Goal: Task Accomplishment & Management: Find specific page/section

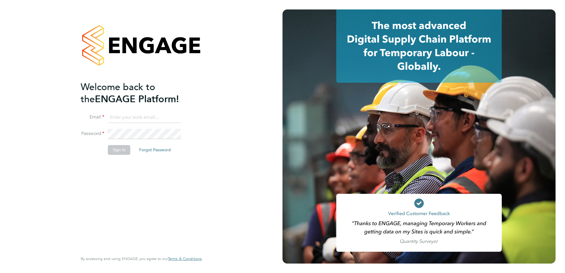
type input "[PERSON_NAME][EMAIL_ADDRESS][DOMAIN_NAME]"
click at [119, 150] on button "Sign In" at bounding box center [119, 149] width 22 height 9
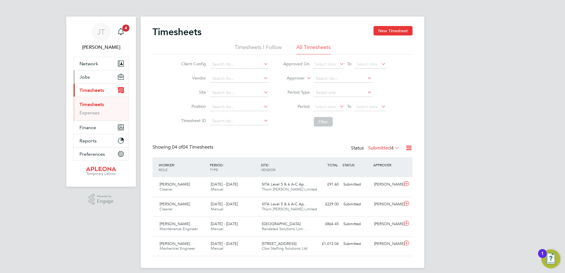
click at [88, 76] on span "Jobs" at bounding box center [85, 77] width 10 height 6
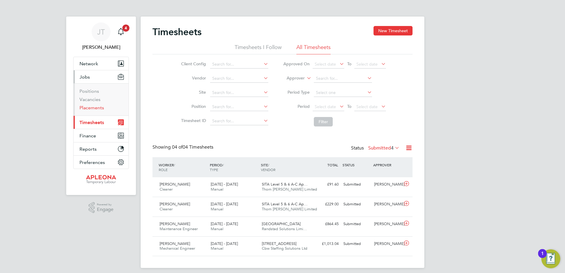
click at [90, 107] on link "Placements" at bounding box center [92, 108] width 25 height 6
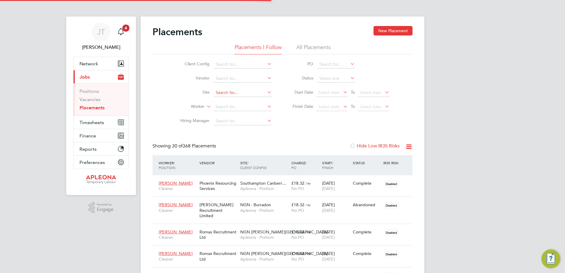
scroll to position [17, 41]
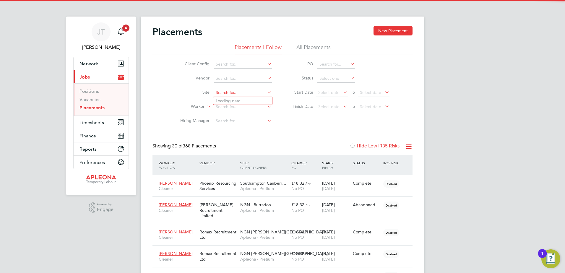
click at [216, 91] on input at bounding box center [243, 93] width 58 height 8
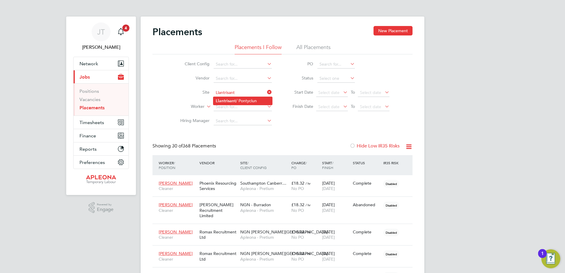
click at [251, 100] on li "Llantrisant / Pontyclun" at bounding box center [243, 101] width 59 height 8
type input "Llantrisant / Pontyclun"
